Goal: Transaction & Acquisition: Book appointment/travel/reservation

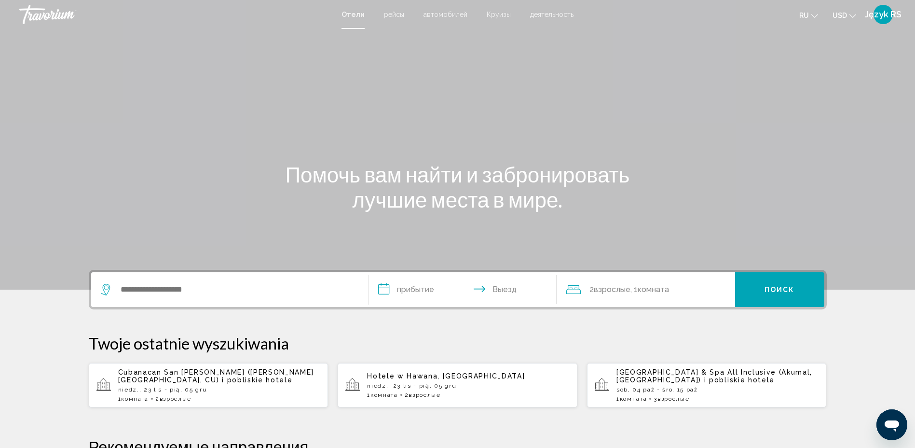
click at [881, 16] on span "Język RS" at bounding box center [883, 15] width 37 height 10
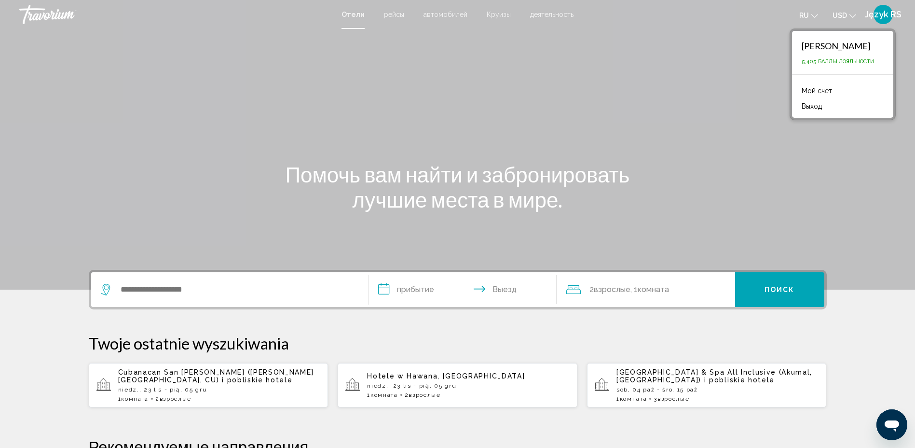
click at [816, 16] on icon "Zmień język" at bounding box center [815, 16] width 7 height 7
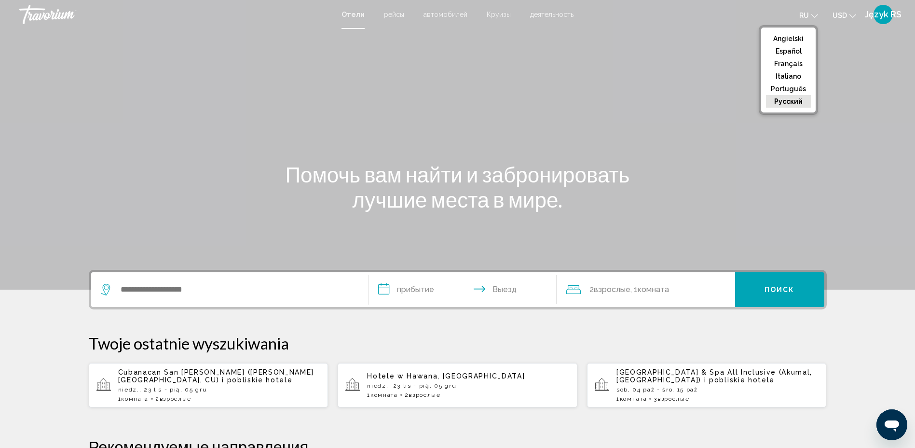
click at [851, 14] on icon "Zmień walutę" at bounding box center [853, 16] width 7 height 7
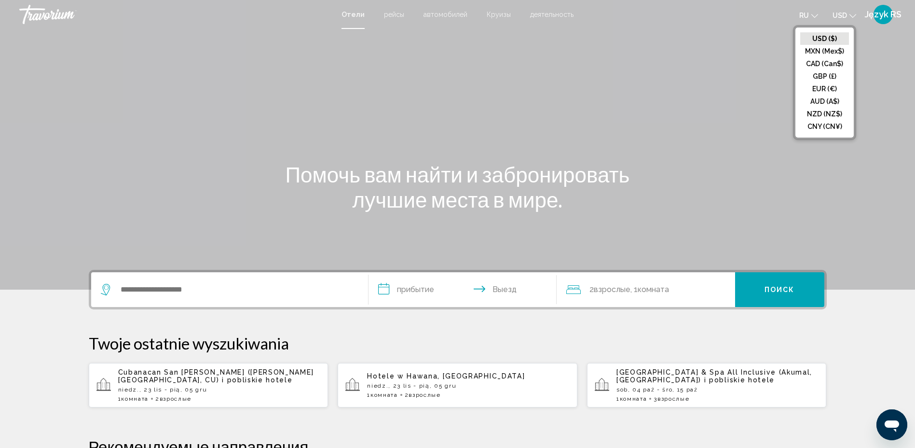
click at [834, 169] on div "Помочь вам найти и забронировать лучшие места в мире." at bounding box center [457, 187] width 777 height 50
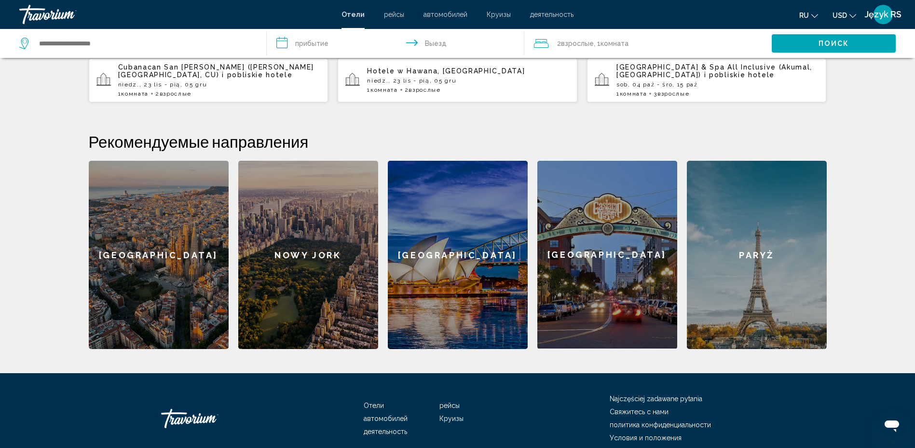
scroll to position [348, 0]
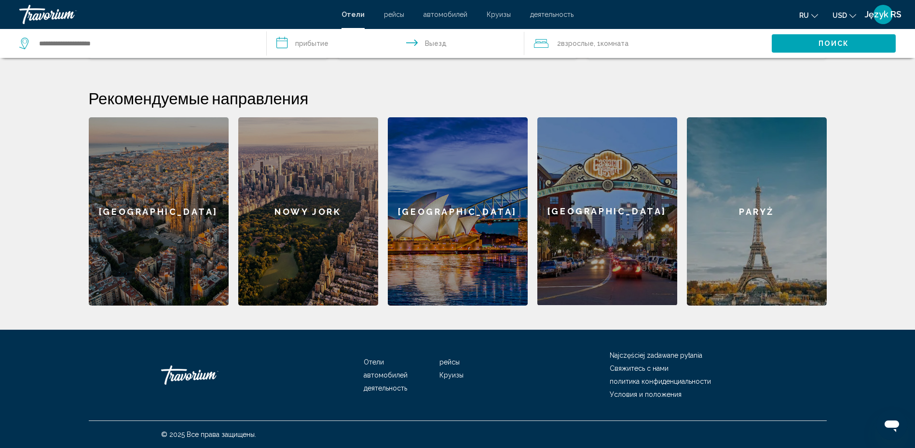
click at [736, 206] on div "Paryż" at bounding box center [757, 211] width 140 height 188
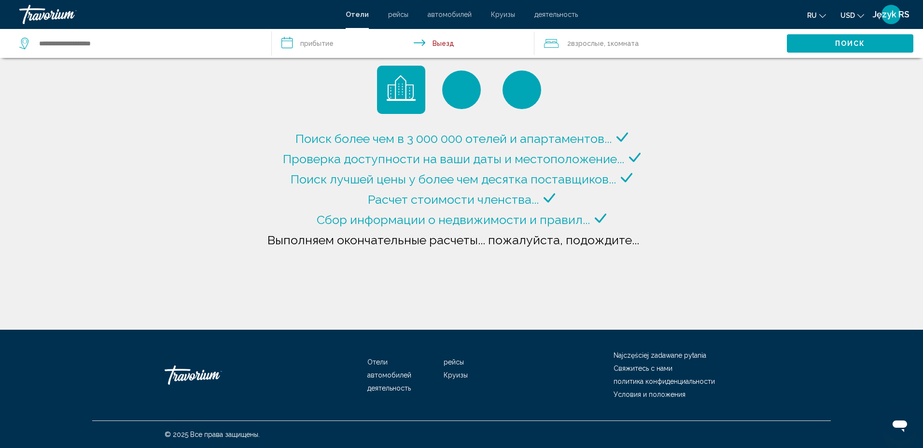
type input "**********"
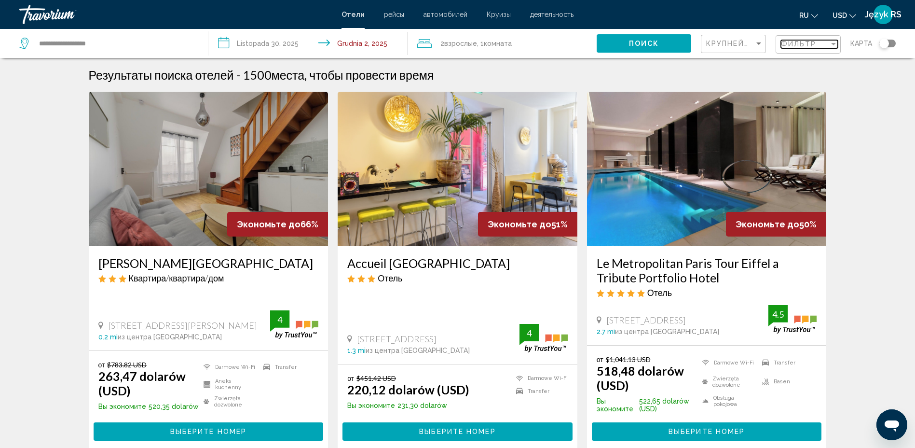
click at [834, 43] on div "Filtr" at bounding box center [833, 44] width 5 height 2
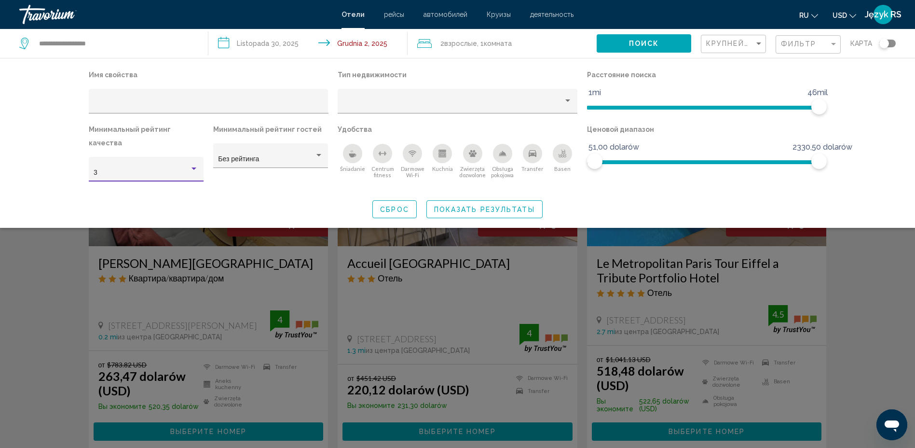
click at [196, 165] on div "Filtry hotelowe" at bounding box center [194, 169] width 9 height 8
click at [56, 143] on div at bounding box center [457, 224] width 915 height 448
click at [320, 157] on div "Filtry hotelowe" at bounding box center [319, 156] width 9 height 8
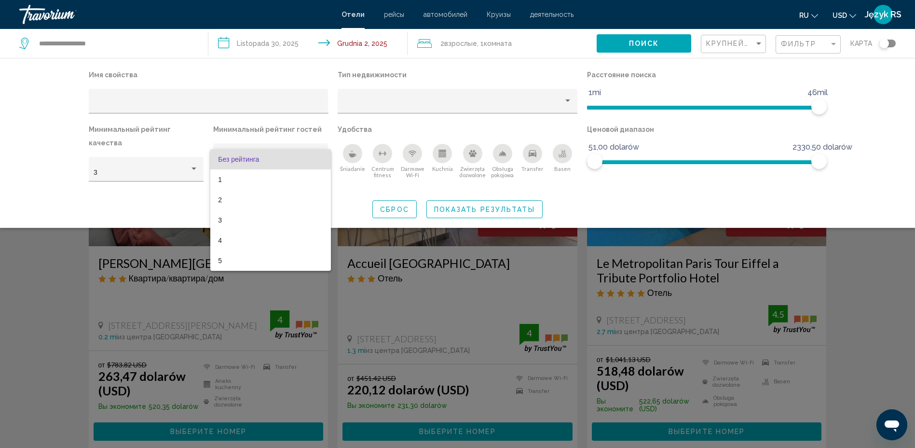
click at [320, 157] on span "Без рейтинга" at bounding box center [270, 159] width 105 height 20
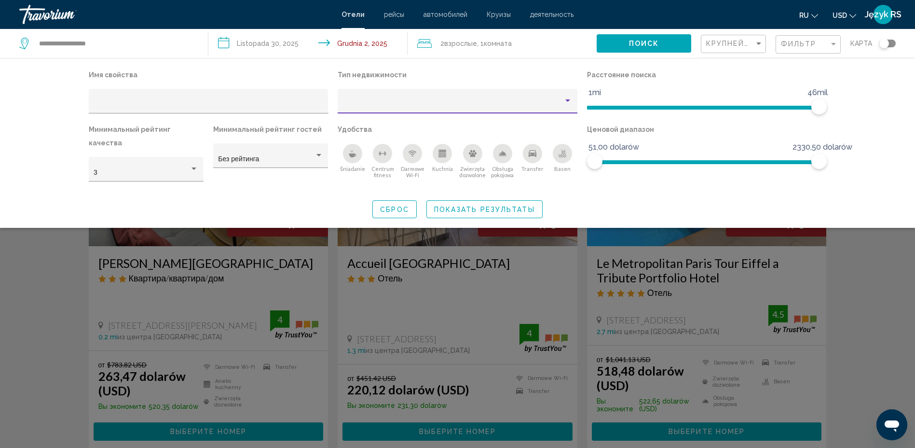
click at [567, 102] on div "Rodzaj nieruchomości" at bounding box center [568, 100] width 5 height 2
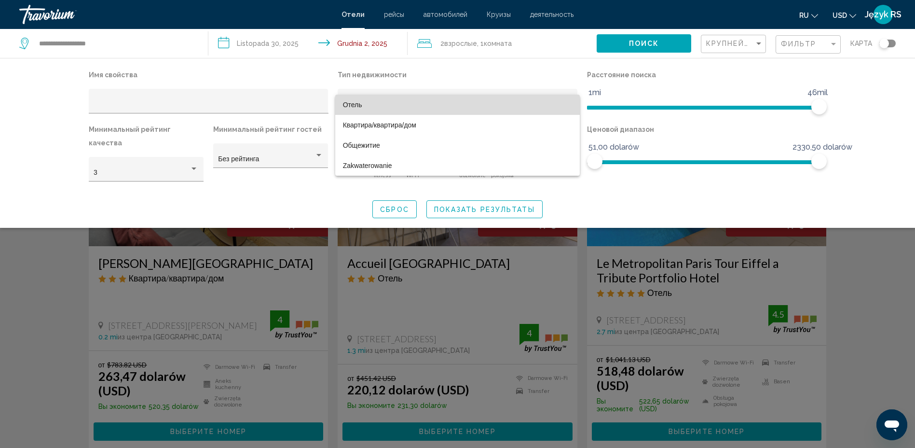
click at [416, 114] on span "Отель" at bounding box center [458, 105] width 230 height 20
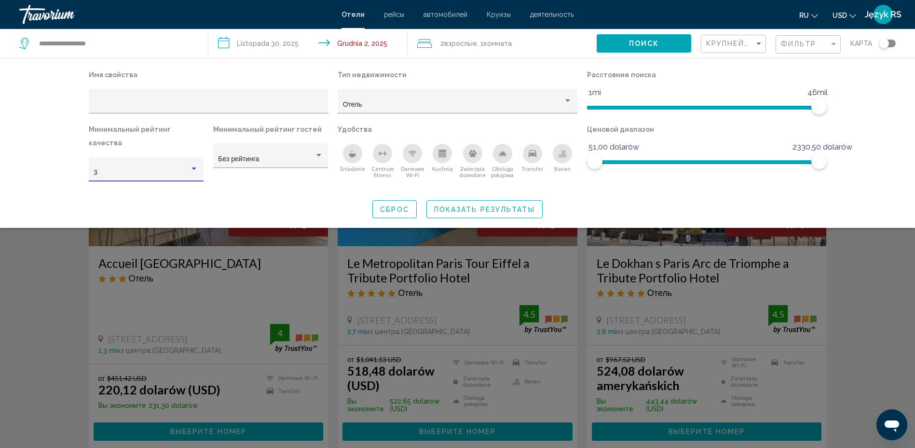
click at [193, 165] on div "Filtry hotelowe" at bounding box center [194, 169] width 9 height 8
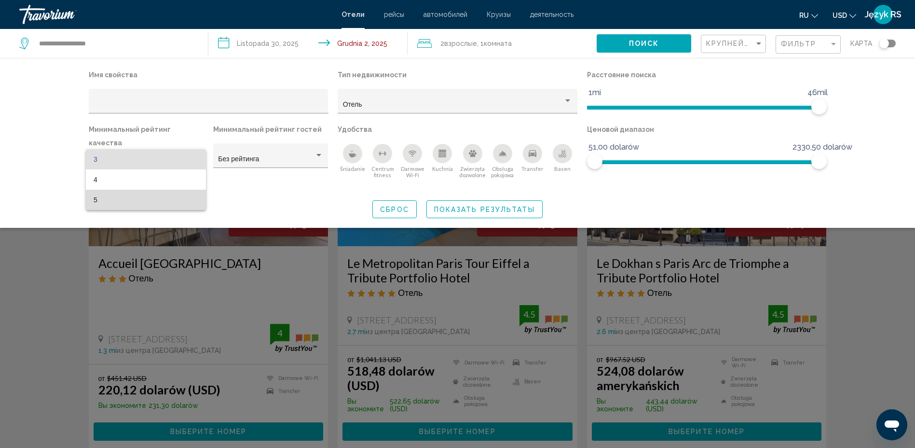
click at [166, 194] on span "5" at bounding box center [146, 200] width 105 height 20
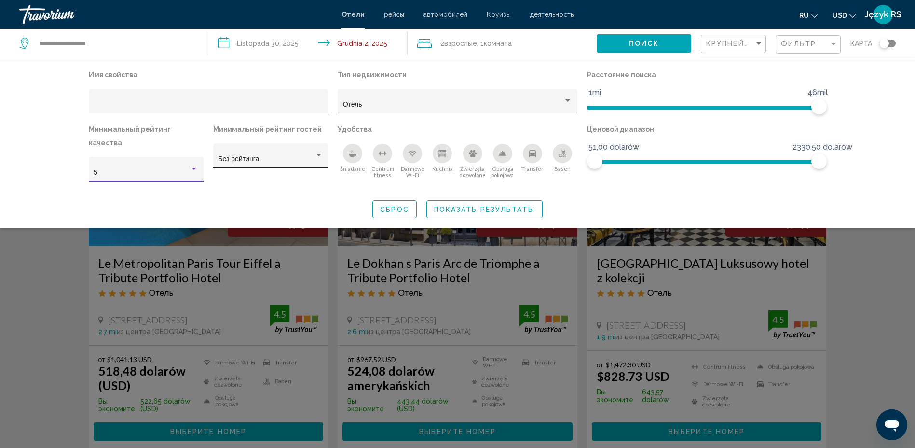
click at [319, 158] on div "Filtry hotelowe" at bounding box center [319, 156] width 9 height 8
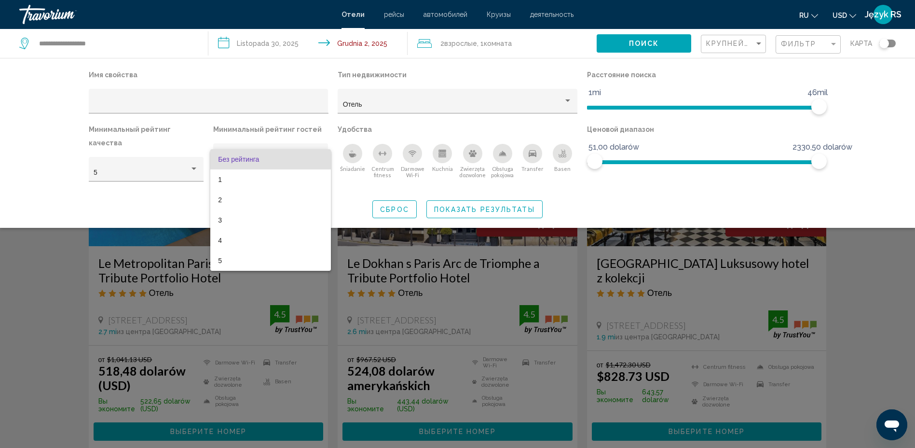
click at [649, 193] on div at bounding box center [457, 224] width 915 height 448
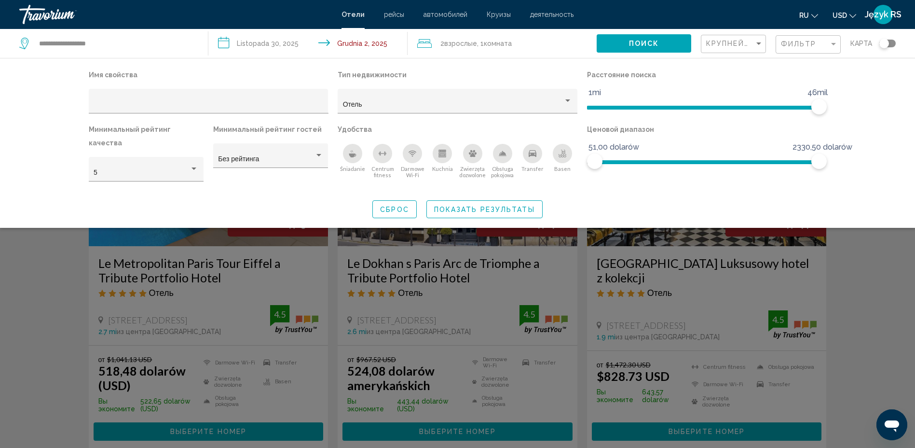
click at [457, 206] on span "Показать результаты" at bounding box center [484, 210] width 101 height 8
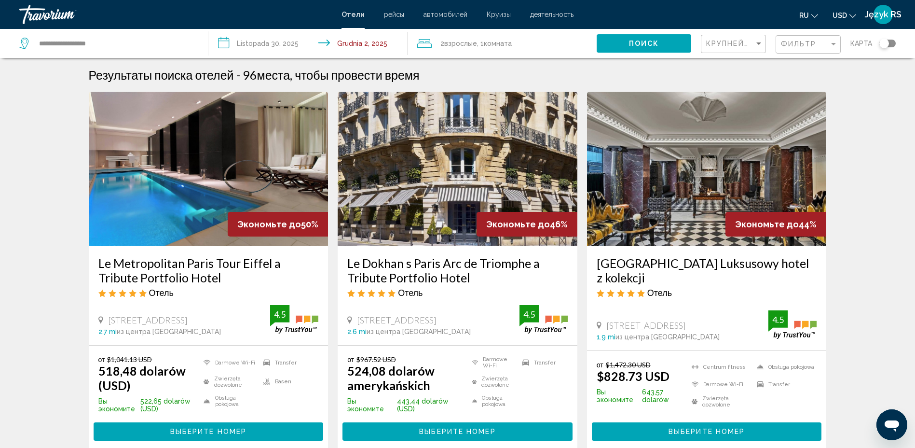
click at [251, 43] on input "**********" at bounding box center [309, 45] width 203 height 32
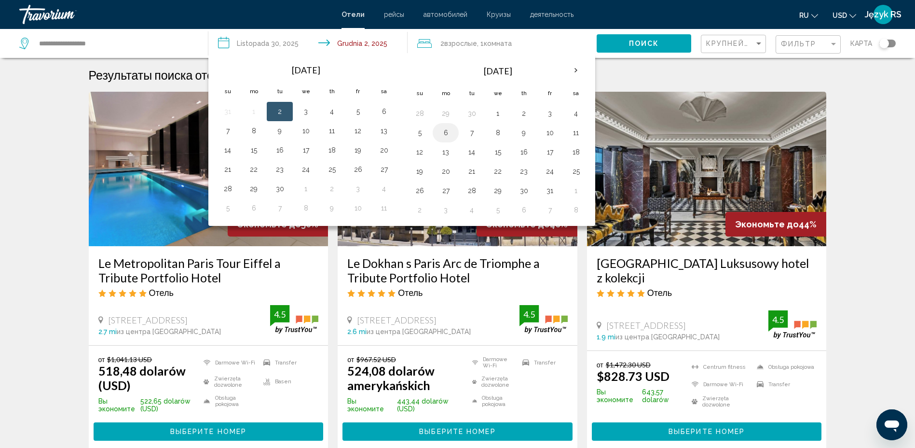
click at [444, 132] on button "6" at bounding box center [445, 133] width 15 height 14
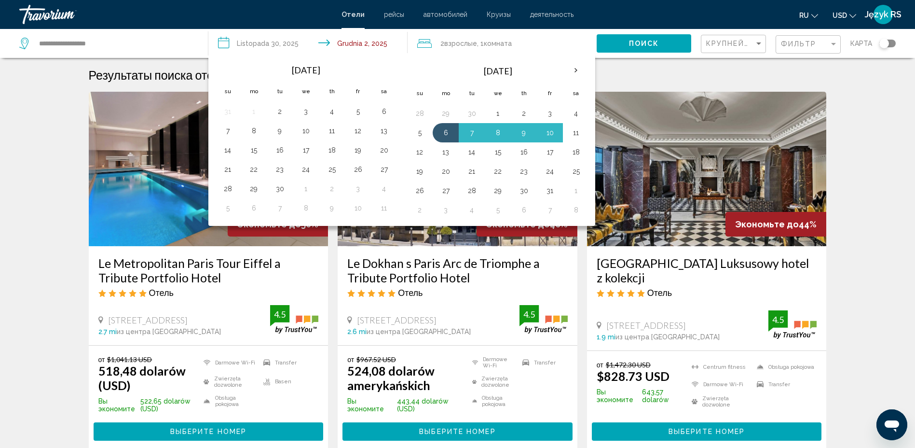
click at [576, 132] on button "11" at bounding box center [575, 133] width 15 height 14
type input "**********"
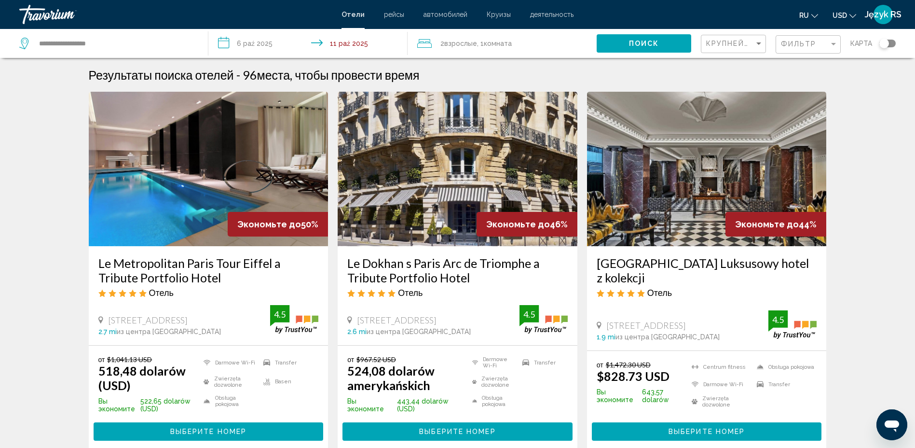
click at [642, 47] on span "Поиск" at bounding box center [644, 44] width 30 height 8
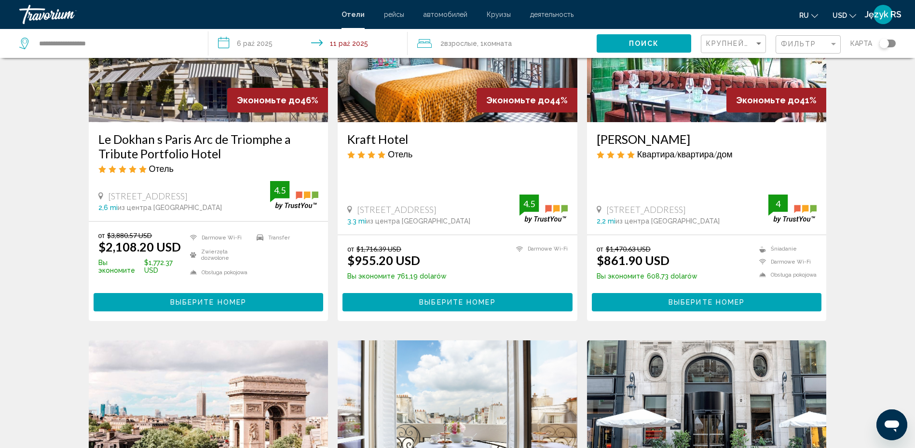
scroll to position [241, 0]
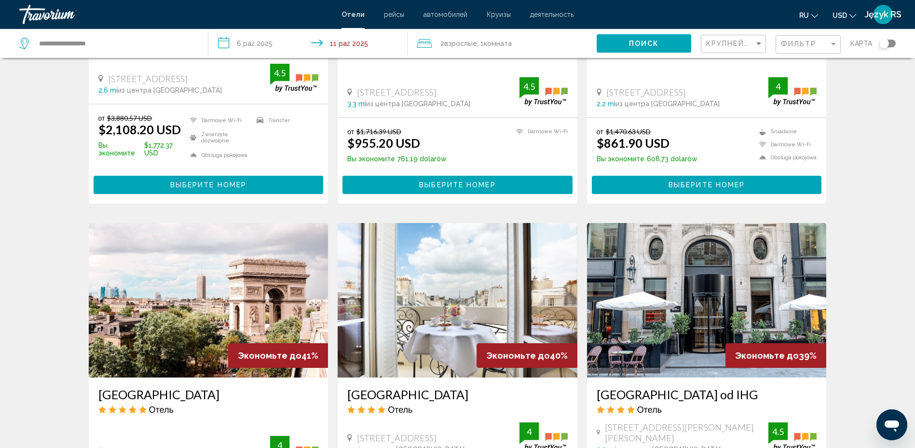
click at [464, 258] on img "Główna zawartość" at bounding box center [458, 300] width 240 height 154
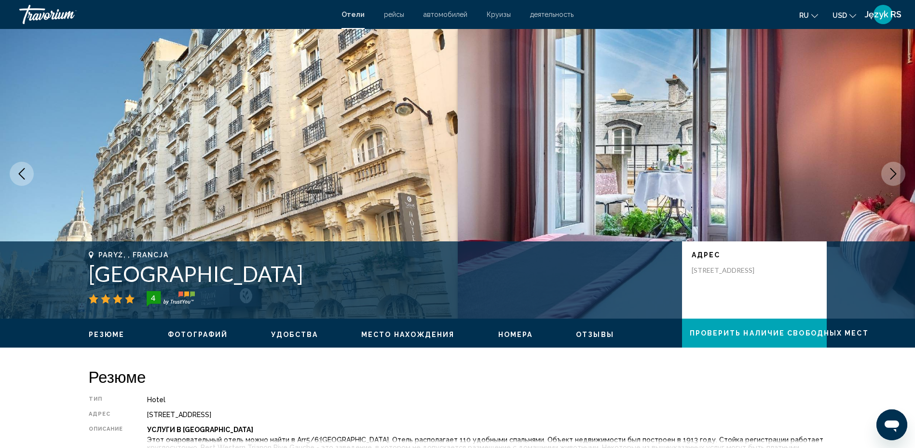
click at [892, 173] on icon "Następny obraz" at bounding box center [894, 174] width 12 height 12
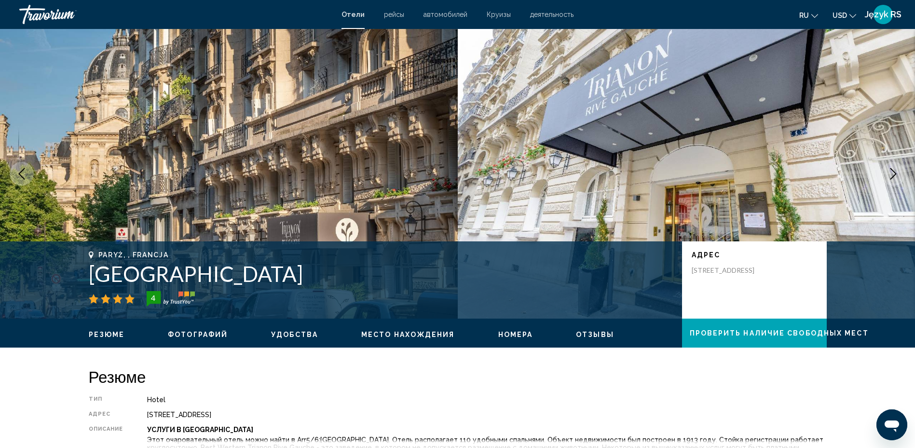
click at [892, 173] on icon "Następny obraz" at bounding box center [894, 174] width 12 height 12
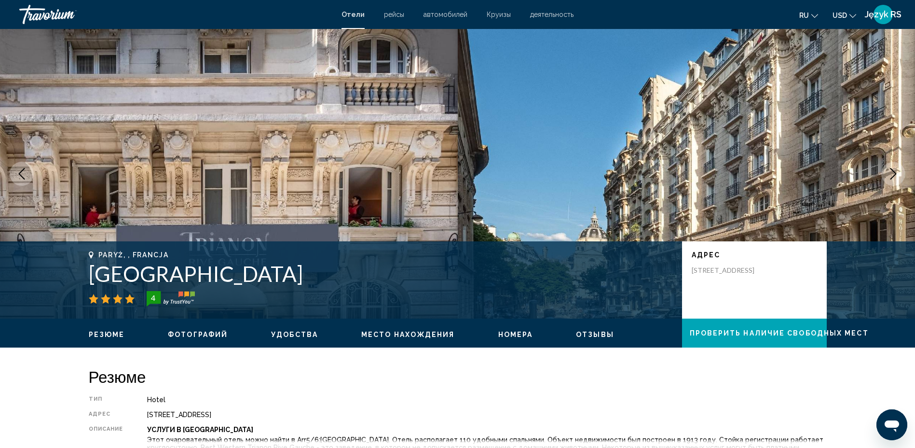
click at [892, 173] on icon "Następny obraz" at bounding box center [894, 174] width 12 height 12
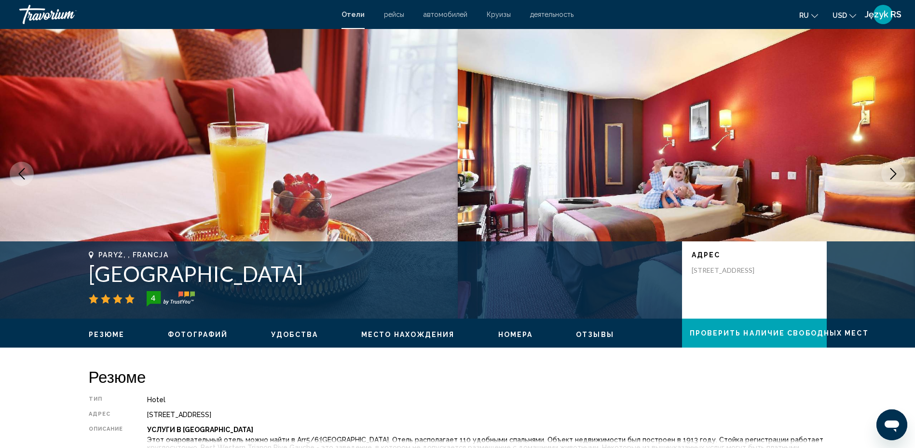
click at [891, 173] on icon "Następny obraz" at bounding box center [894, 174] width 12 height 12
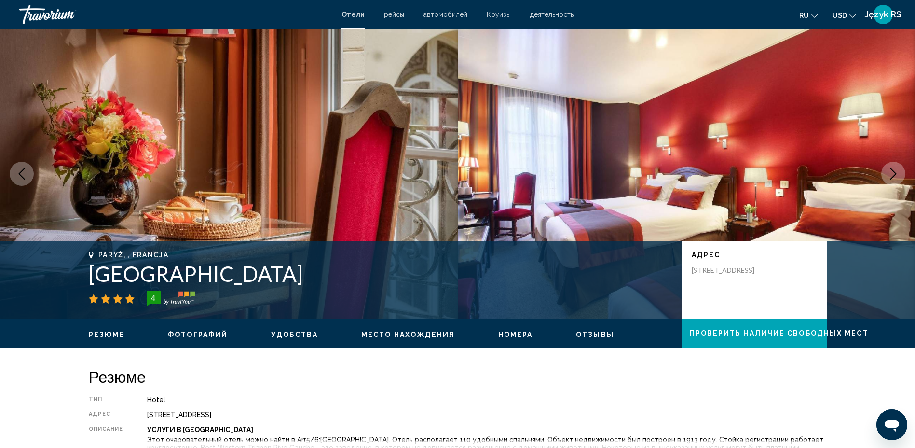
click at [891, 173] on icon "Następny obraz" at bounding box center [894, 174] width 12 height 12
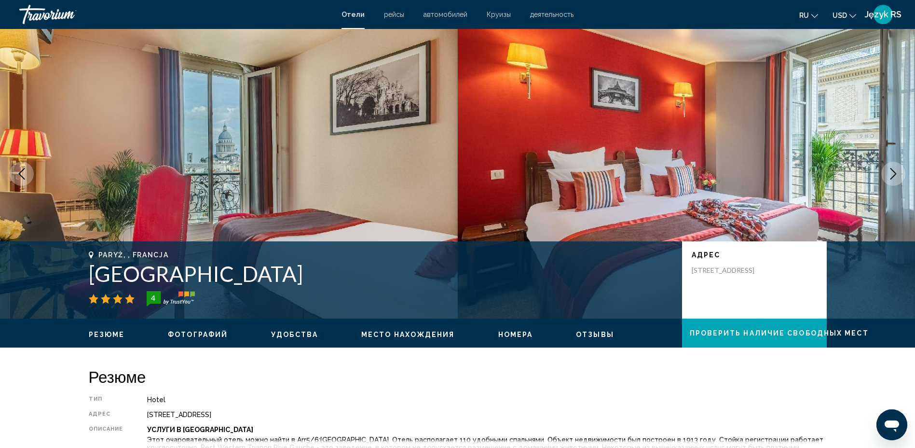
click at [891, 173] on icon "Następny obraz" at bounding box center [894, 174] width 12 height 12
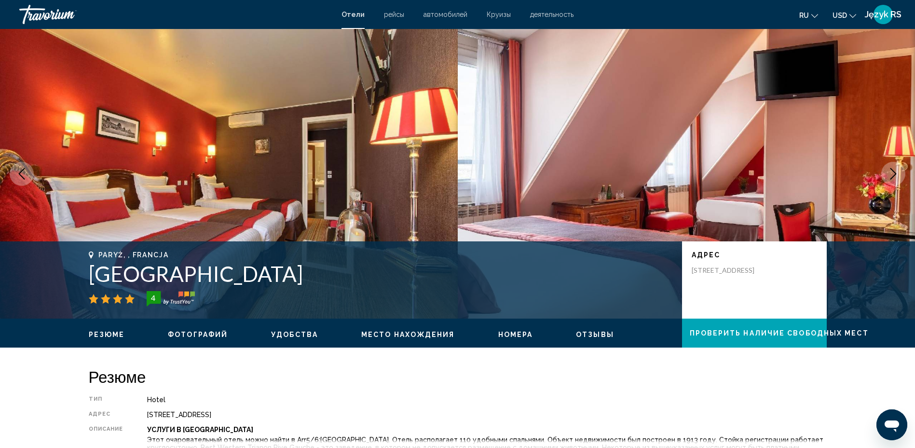
click at [891, 173] on icon "Następny obraz" at bounding box center [894, 174] width 12 height 12
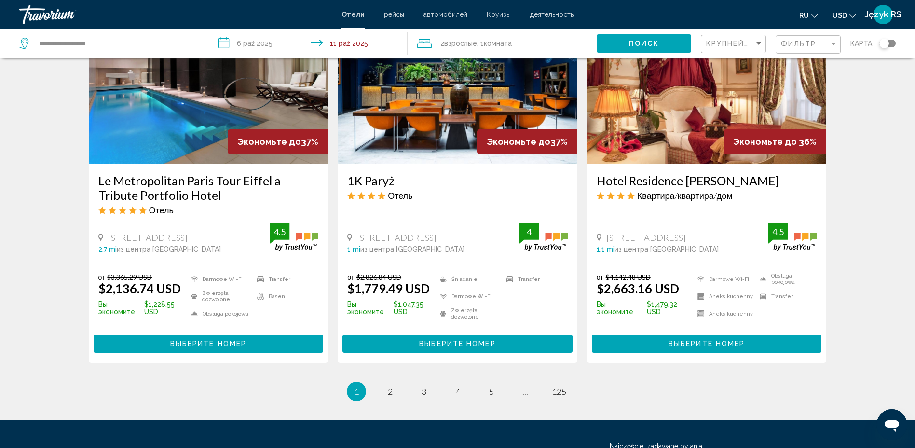
scroll to position [1248, 0]
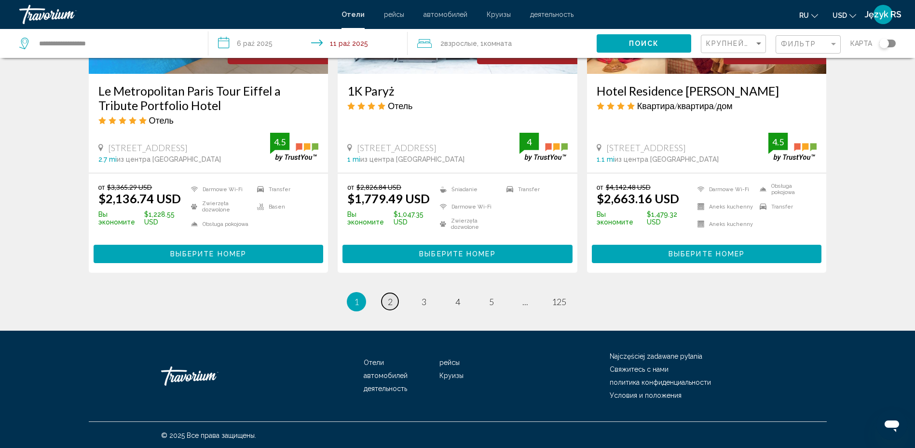
click at [389, 301] on span "2" at bounding box center [390, 301] width 5 height 11
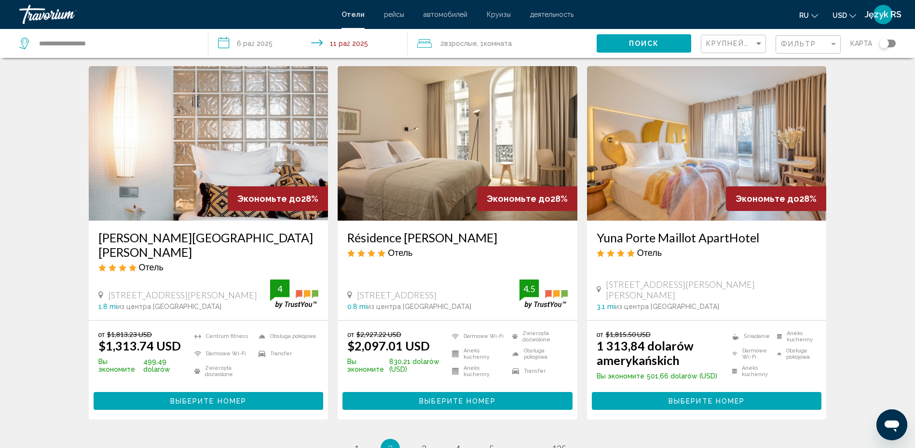
scroll to position [1249, 0]
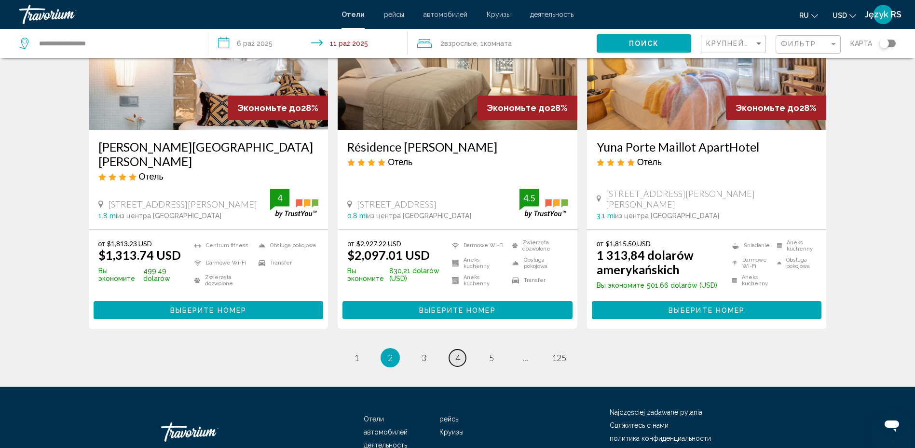
click at [459, 352] on span "4" at bounding box center [458, 357] width 5 height 11
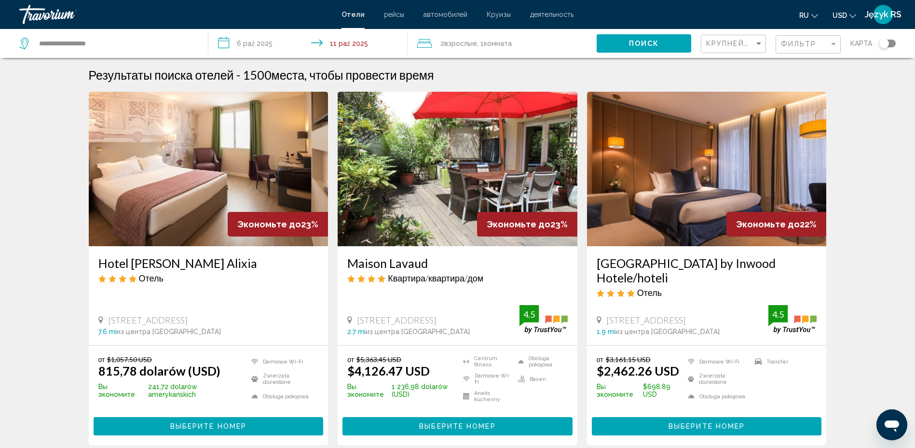
click at [417, 184] on img "Główna zawartość" at bounding box center [458, 169] width 240 height 154
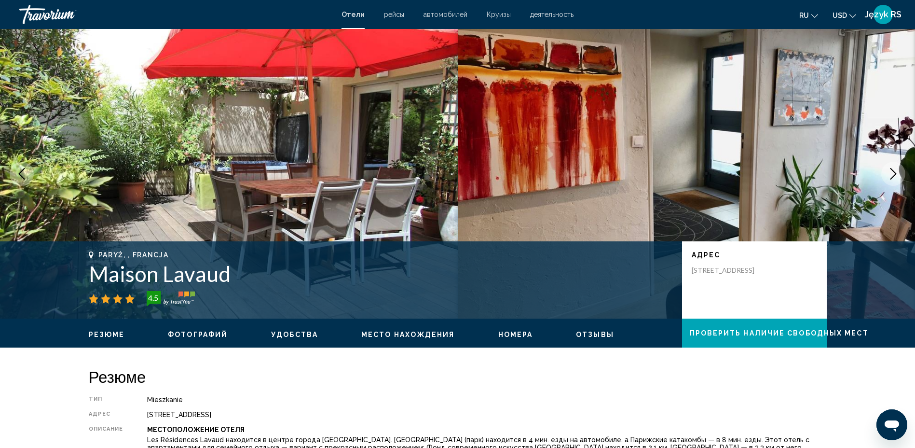
click at [897, 173] on icon "Następny obraz" at bounding box center [894, 174] width 12 height 12
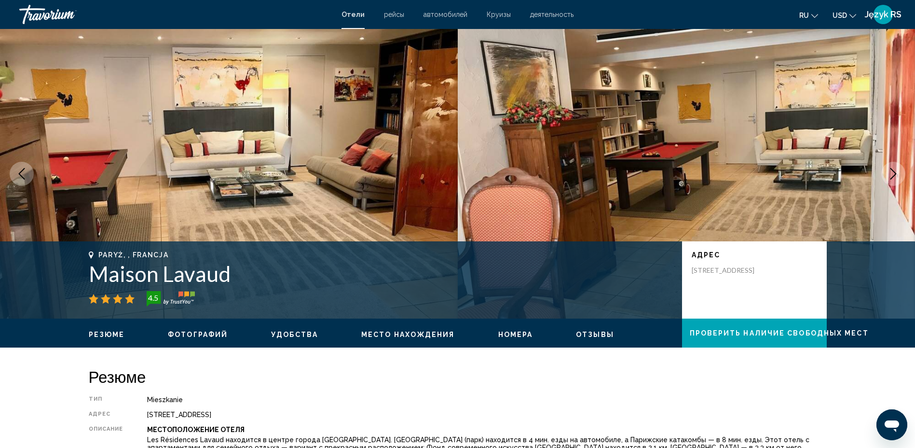
click at [897, 173] on icon "Następny obraz" at bounding box center [894, 174] width 12 height 12
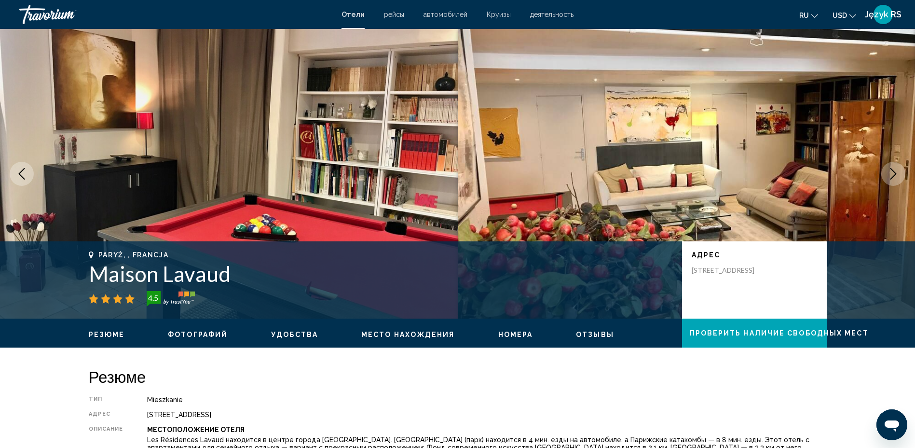
click at [897, 173] on icon "Następny obraz" at bounding box center [894, 174] width 12 height 12
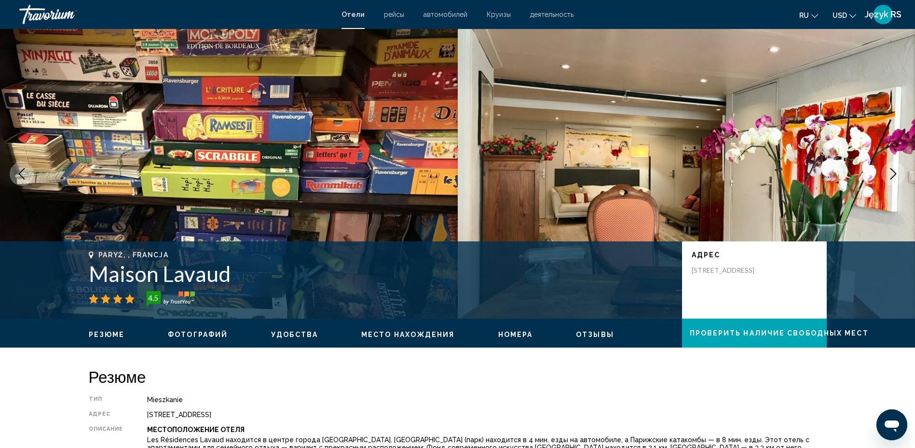
click at [897, 173] on icon "Następny obraz" at bounding box center [894, 174] width 12 height 12
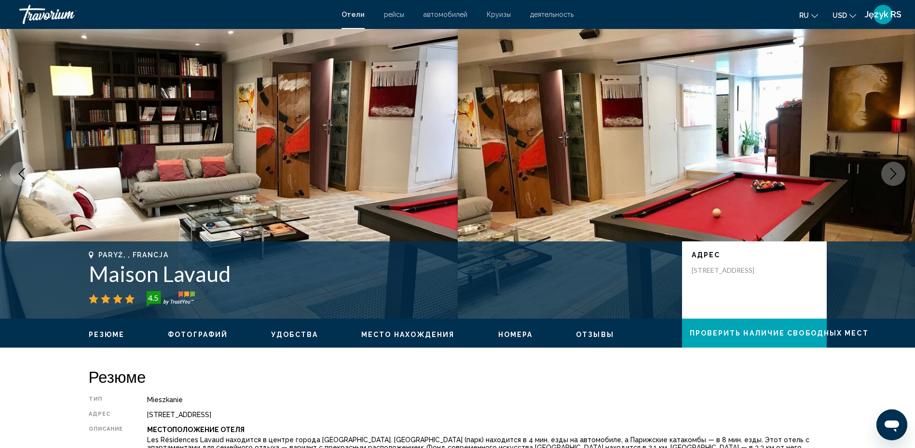
click at [896, 173] on icon "Następny obraz" at bounding box center [894, 174] width 12 height 12
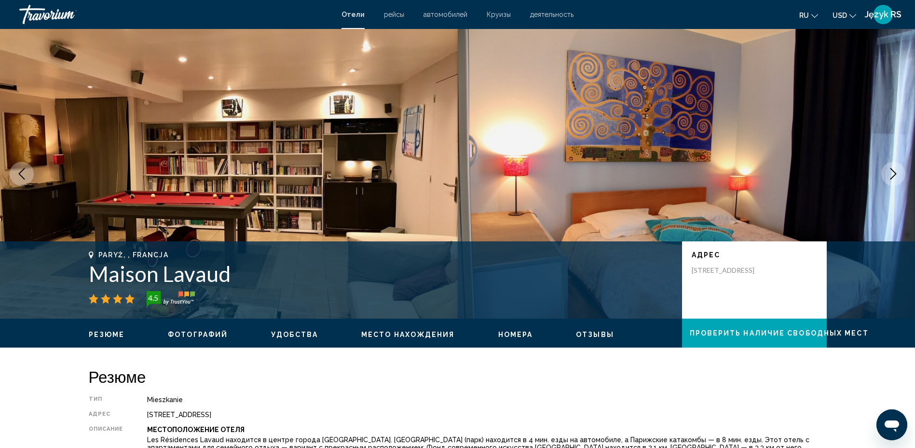
click at [896, 173] on icon "Następny obraz" at bounding box center [894, 174] width 12 height 12
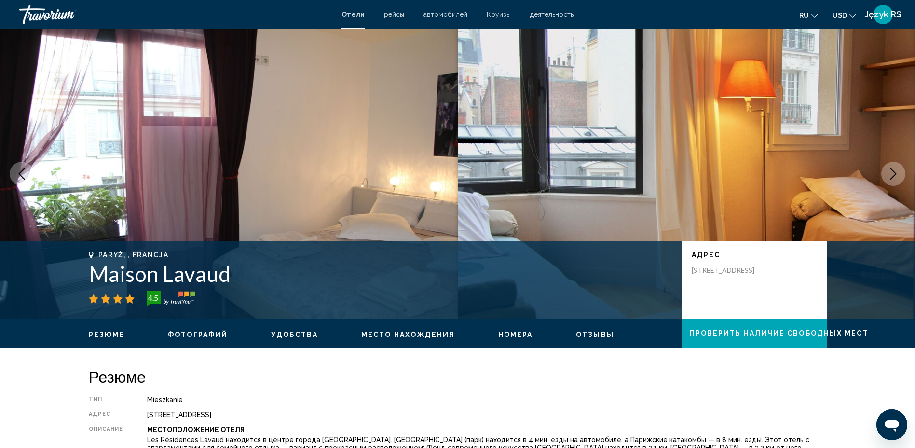
click at [895, 174] on icon "Następny obraz" at bounding box center [894, 174] width 12 height 12
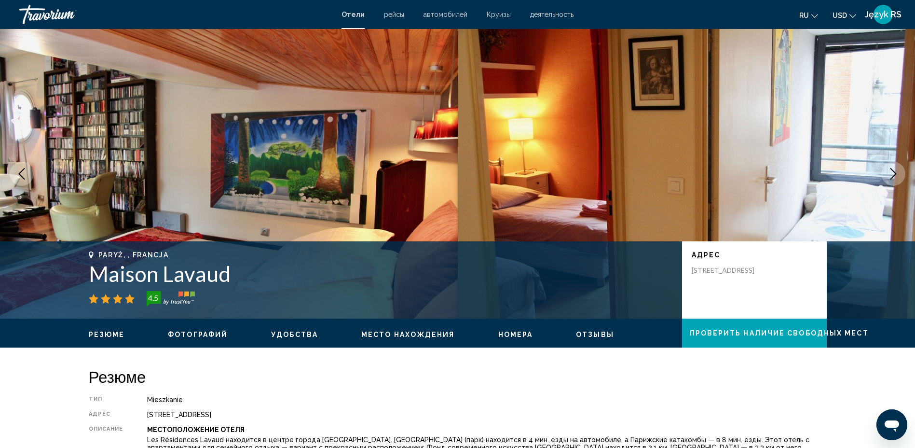
click at [895, 174] on icon "Następny obraz" at bounding box center [894, 174] width 12 height 12
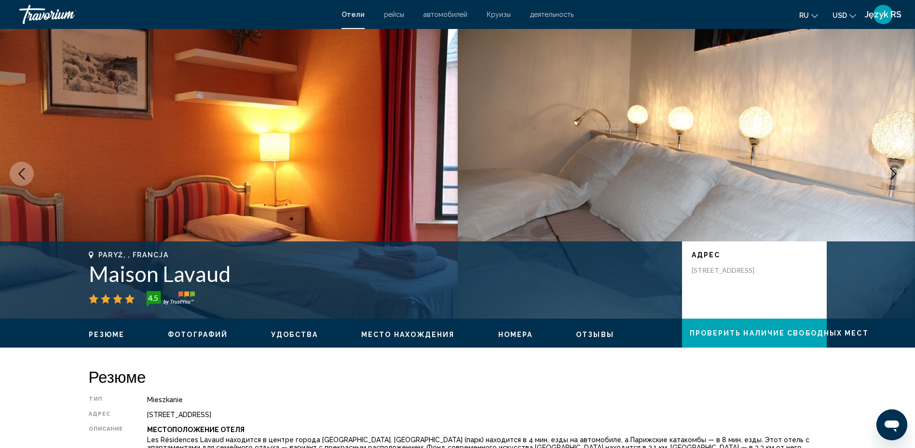
click at [895, 174] on icon "Następny obraz" at bounding box center [894, 174] width 12 height 12
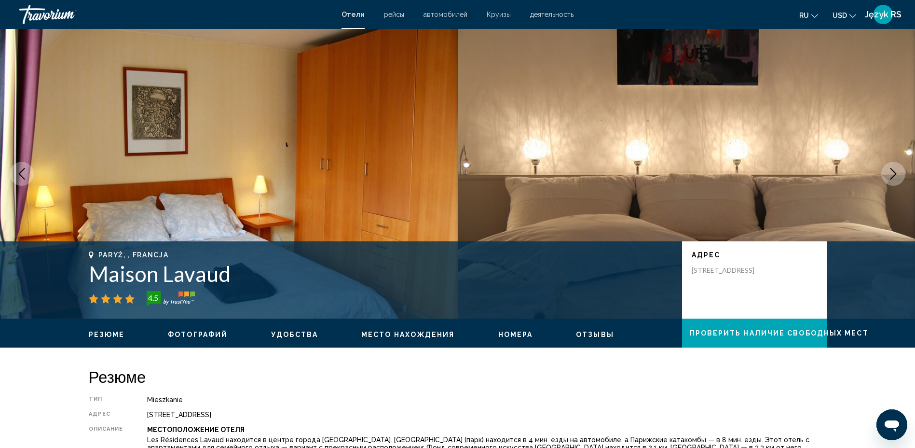
click at [895, 174] on icon "Następny obraz" at bounding box center [894, 174] width 12 height 12
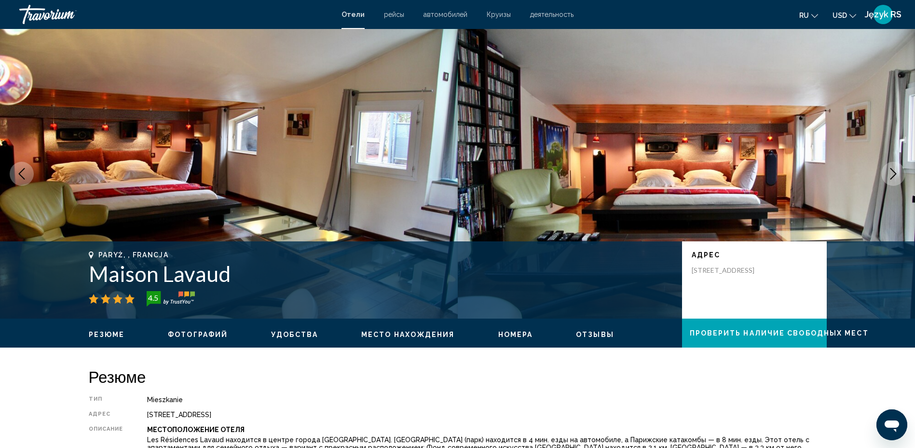
click at [26, 176] on icon "Poprzedni obraz" at bounding box center [22, 174] width 12 height 12
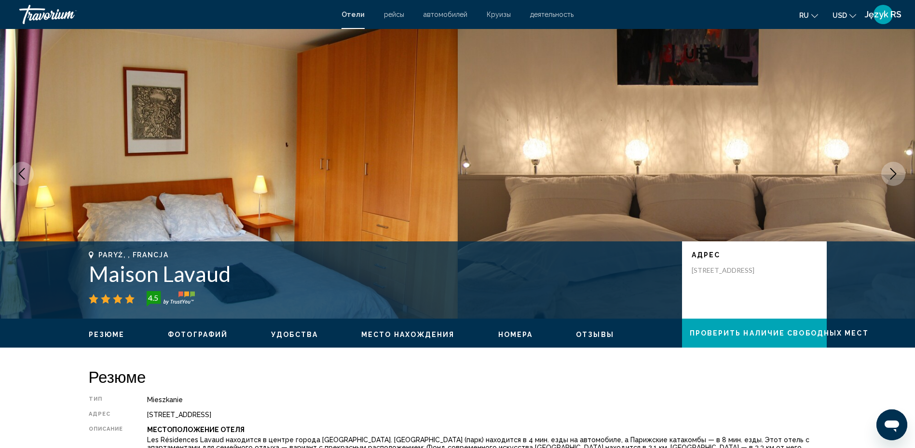
click at [895, 173] on icon "Następny obraz" at bounding box center [894, 174] width 12 height 12
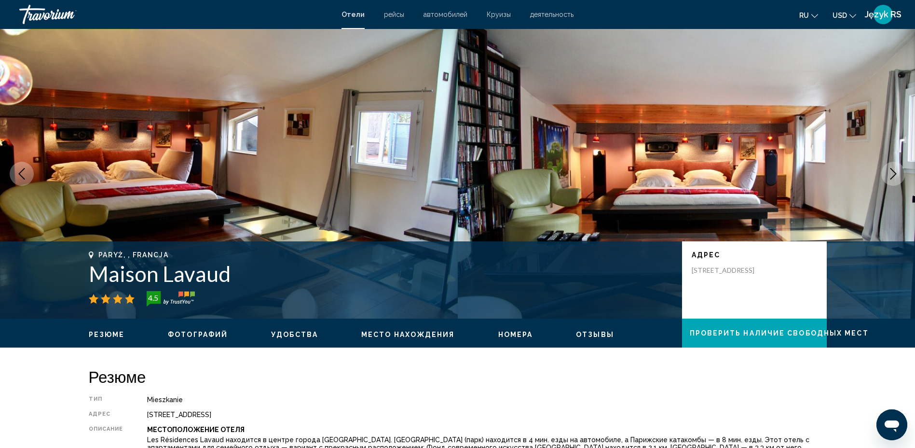
click at [895, 173] on icon "Następny obraz" at bounding box center [894, 174] width 12 height 12
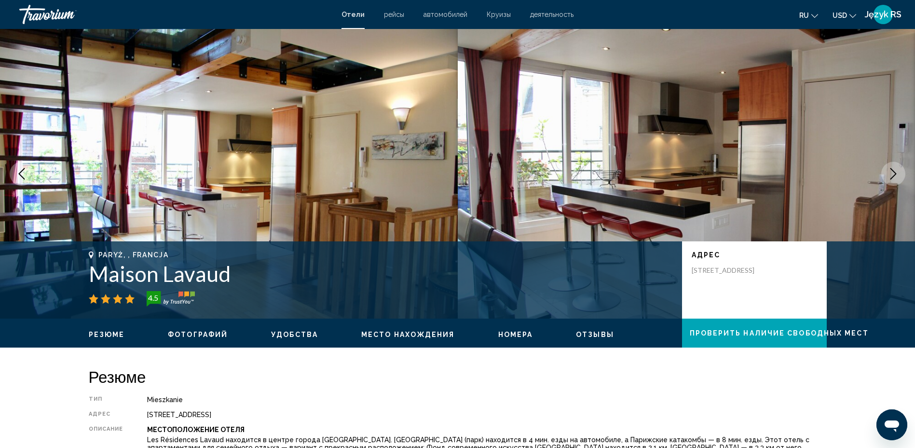
click at [895, 173] on icon "Następny obraz" at bounding box center [894, 174] width 12 height 12
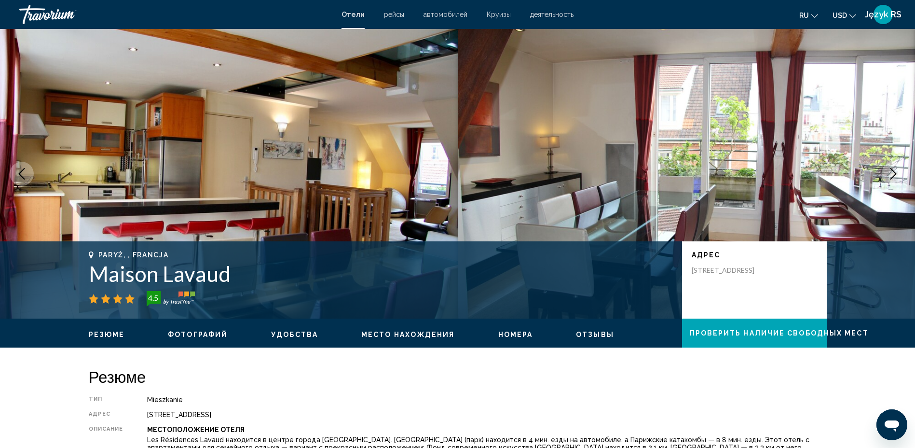
click at [895, 173] on icon "Następny obraz" at bounding box center [894, 174] width 12 height 12
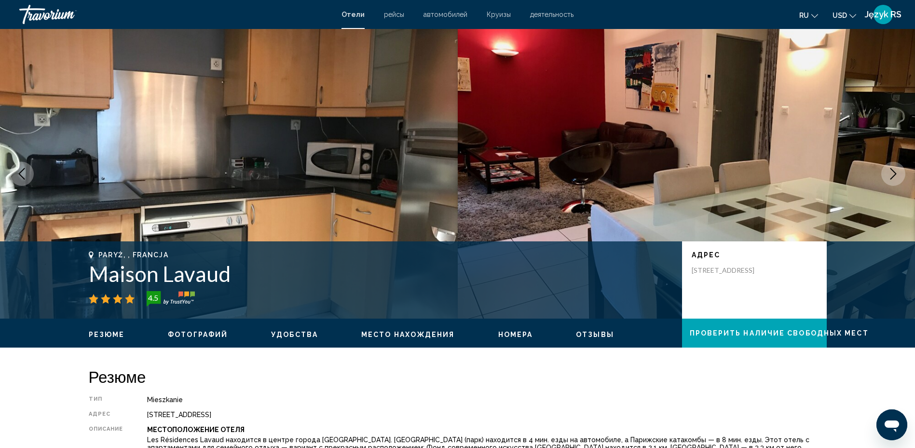
click at [895, 173] on icon "Następny obraz" at bounding box center [894, 174] width 12 height 12
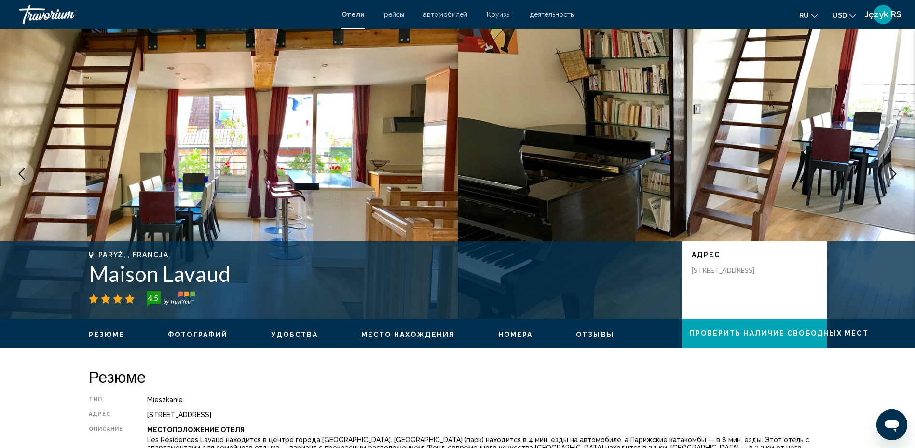
click at [895, 173] on icon "Następny obraz" at bounding box center [894, 174] width 12 height 12
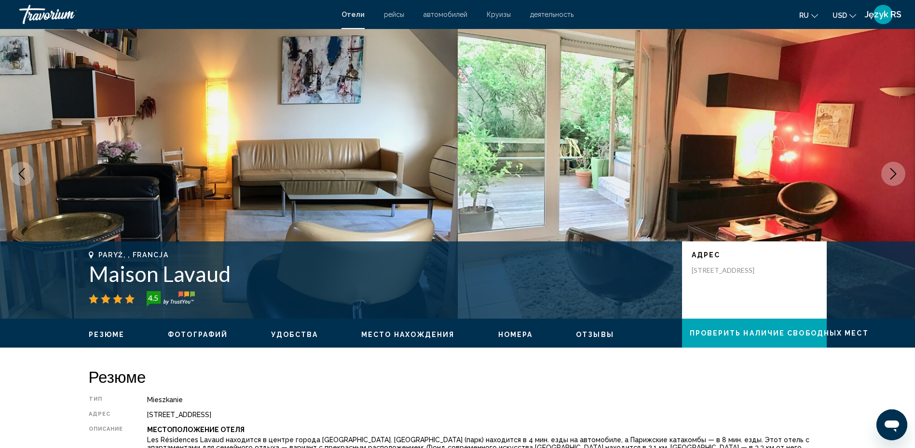
click at [895, 173] on icon "Następny obraz" at bounding box center [894, 174] width 12 height 12
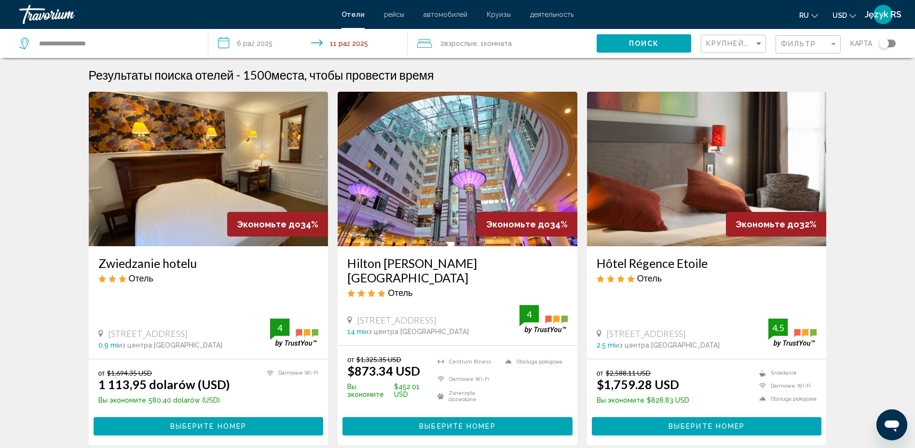
click at [457, 178] on img "Główna zawartość" at bounding box center [458, 169] width 240 height 154
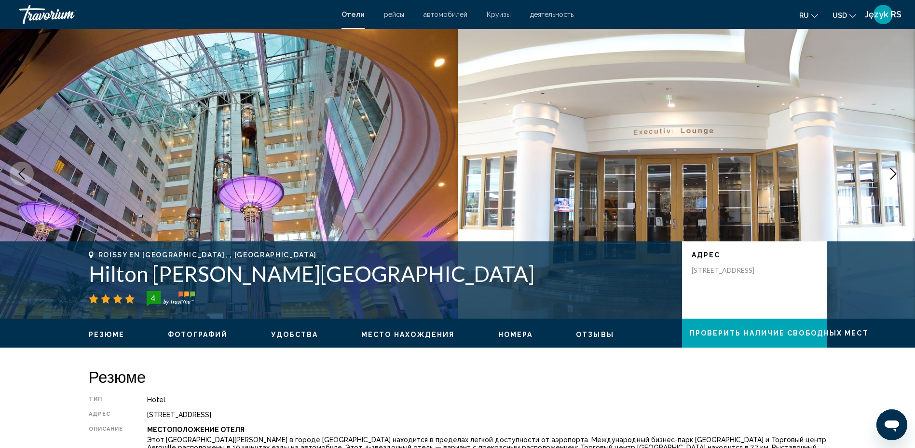
click at [892, 179] on icon "Następny obraz" at bounding box center [894, 174] width 12 height 12
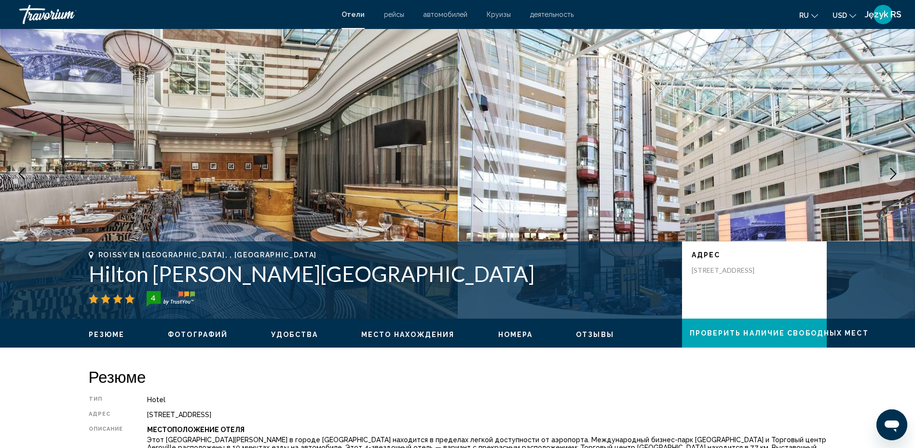
click at [892, 179] on icon "Następny obraz" at bounding box center [894, 174] width 12 height 12
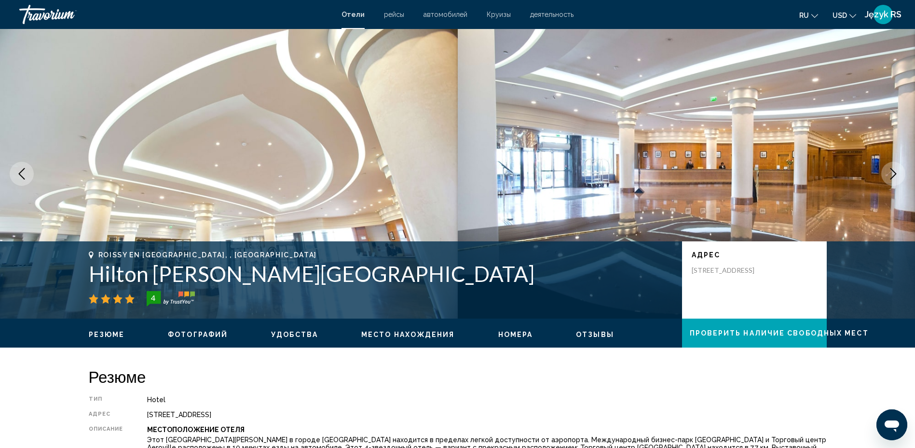
click at [892, 179] on icon "Następny obraz" at bounding box center [894, 174] width 12 height 12
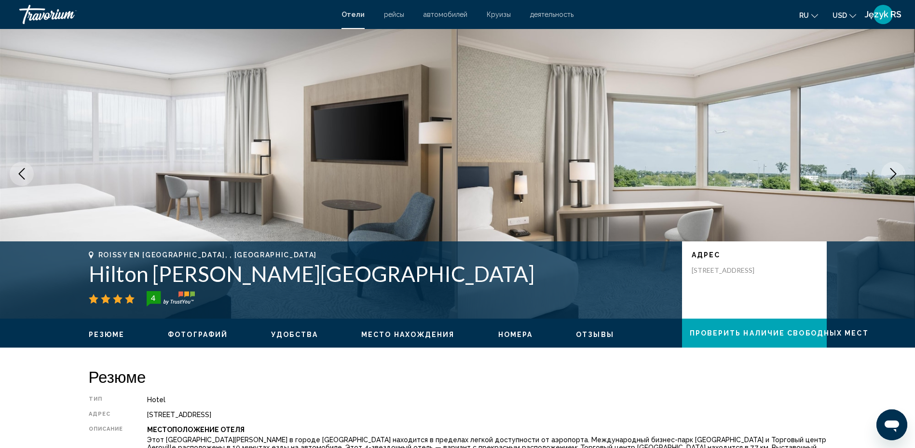
click at [892, 179] on icon "Następny obraz" at bounding box center [894, 174] width 12 height 12
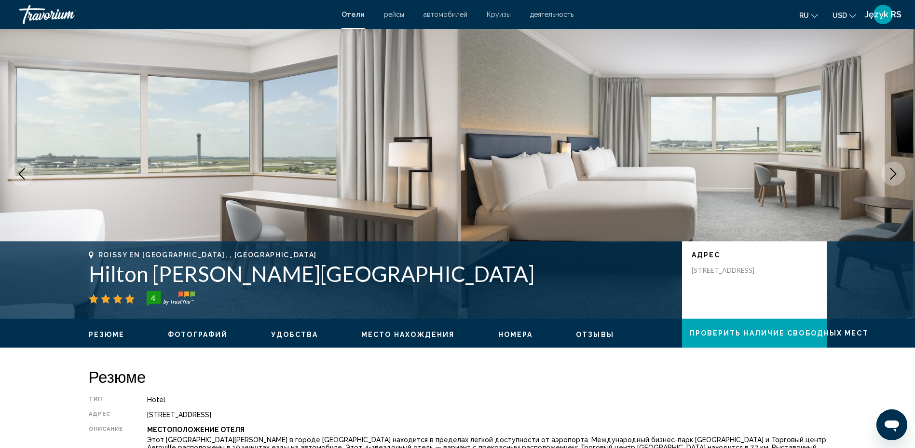
click at [892, 179] on icon "Następny obraz" at bounding box center [894, 174] width 12 height 12
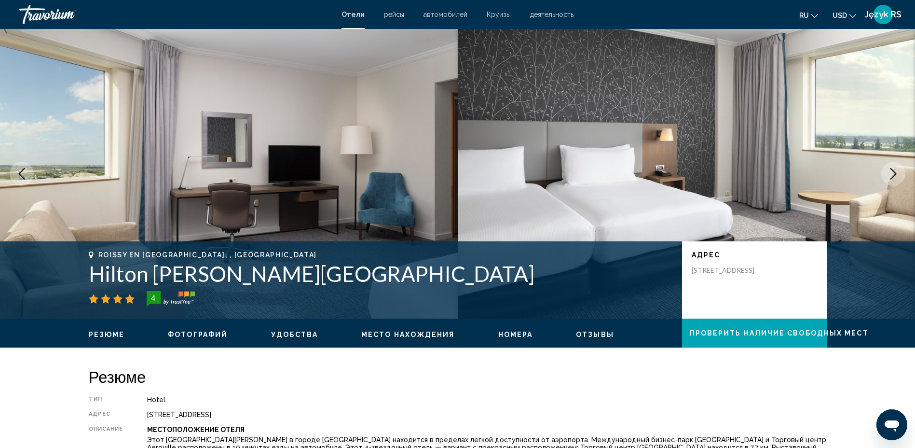
click at [892, 179] on icon "Następny obraz" at bounding box center [894, 174] width 12 height 12
